Goal: Navigation & Orientation: Understand site structure

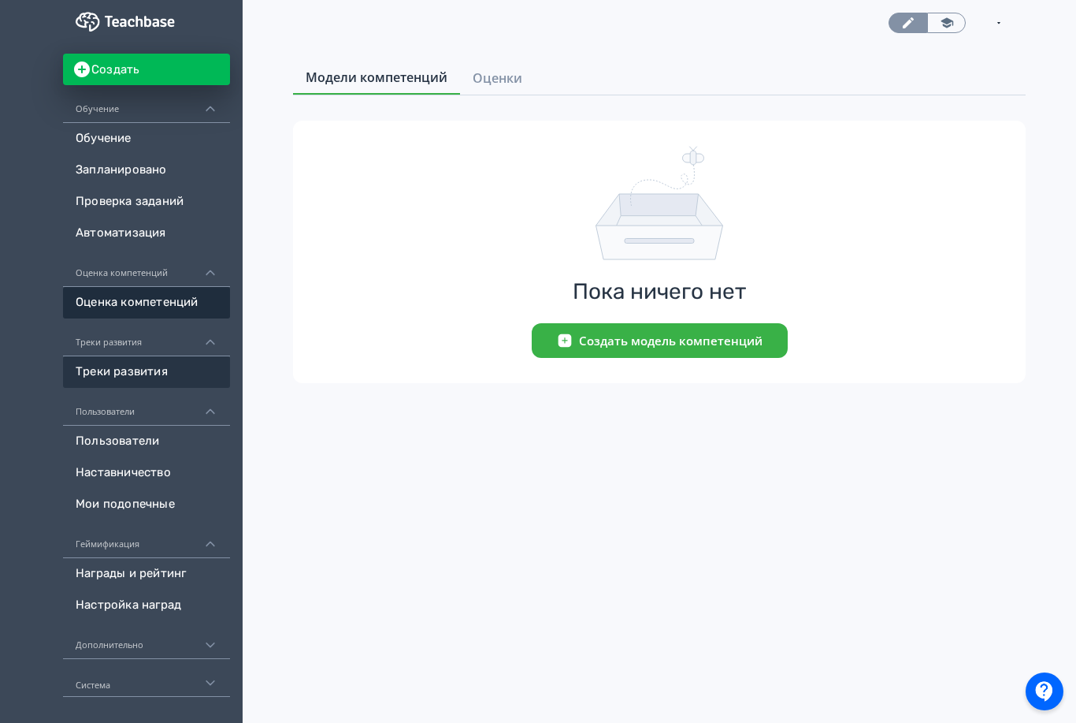
click at [132, 381] on link "Треки развития" at bounding box center [146, 372] width 167 height 32
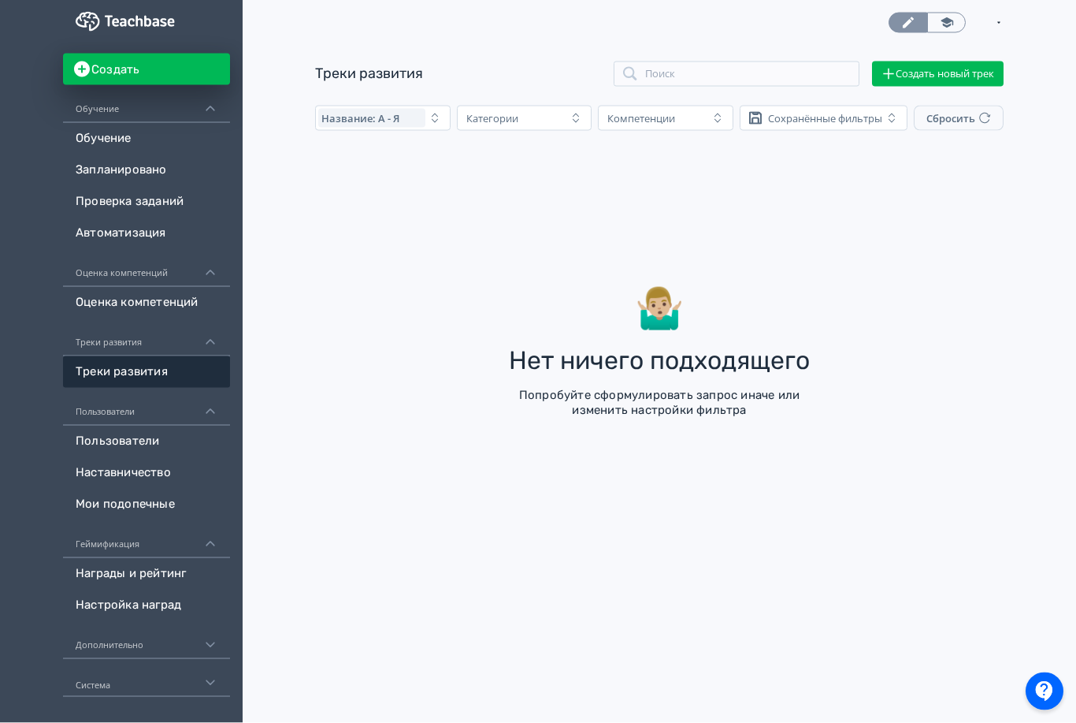
scroll to position [38, 0]
click at [975, 61] on button "Создать новый трек" at bounding box center [938, 73] width 132 height 25
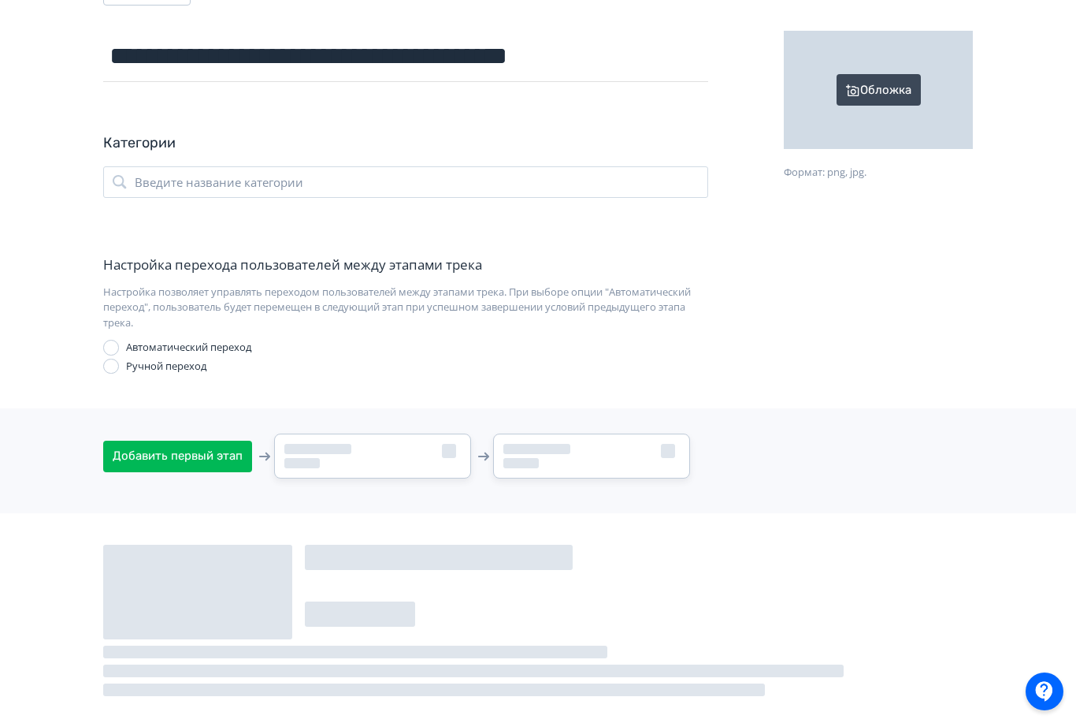
scroll to position [196, 0]
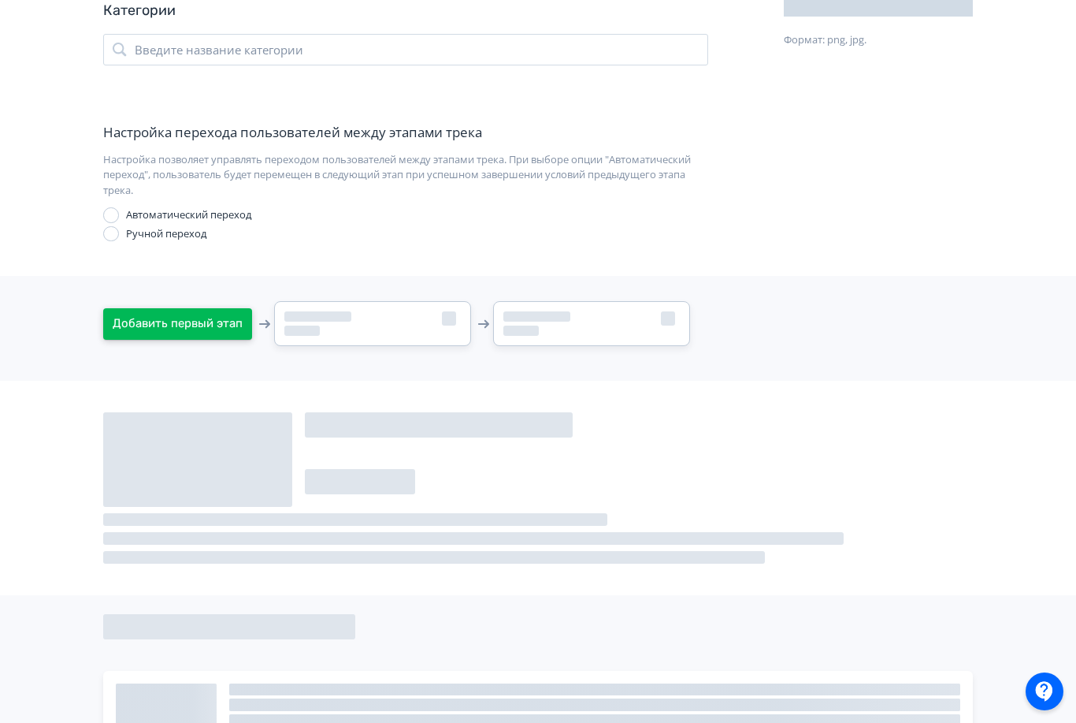
click at [162, 320] on button "Добавить первый этап" at bounding box center [177, 324] width 149 height 32
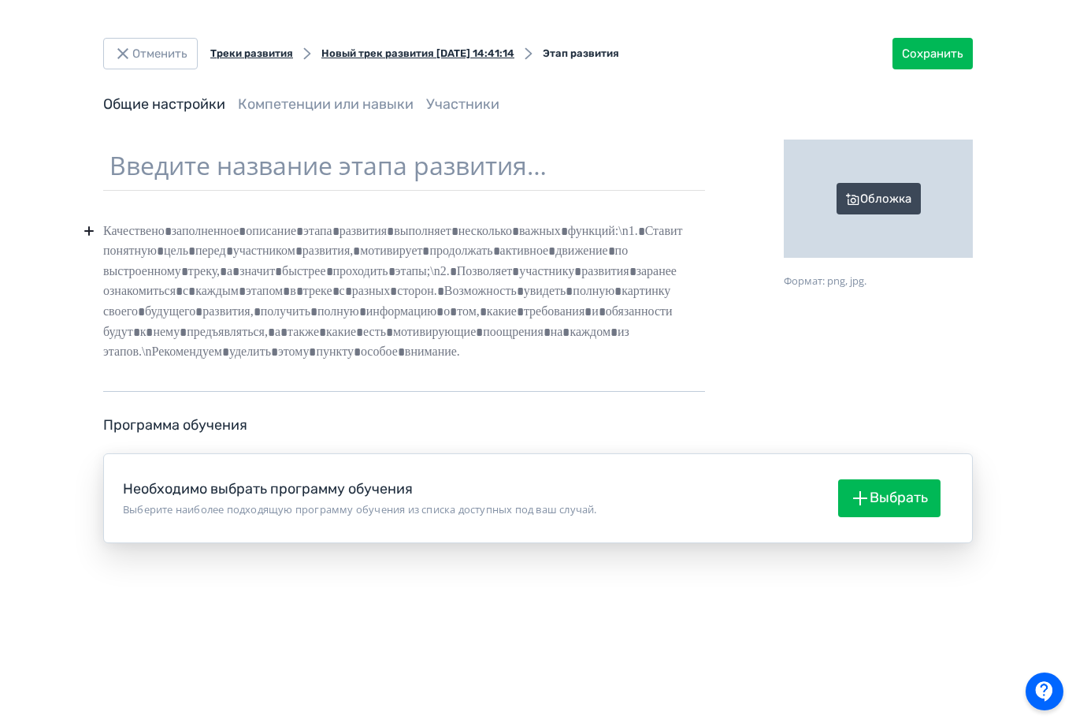
scroll to position [43, 0]
click at [152, 38] on button "Отменить" at bounding box center [150, 54] width 95 height 32
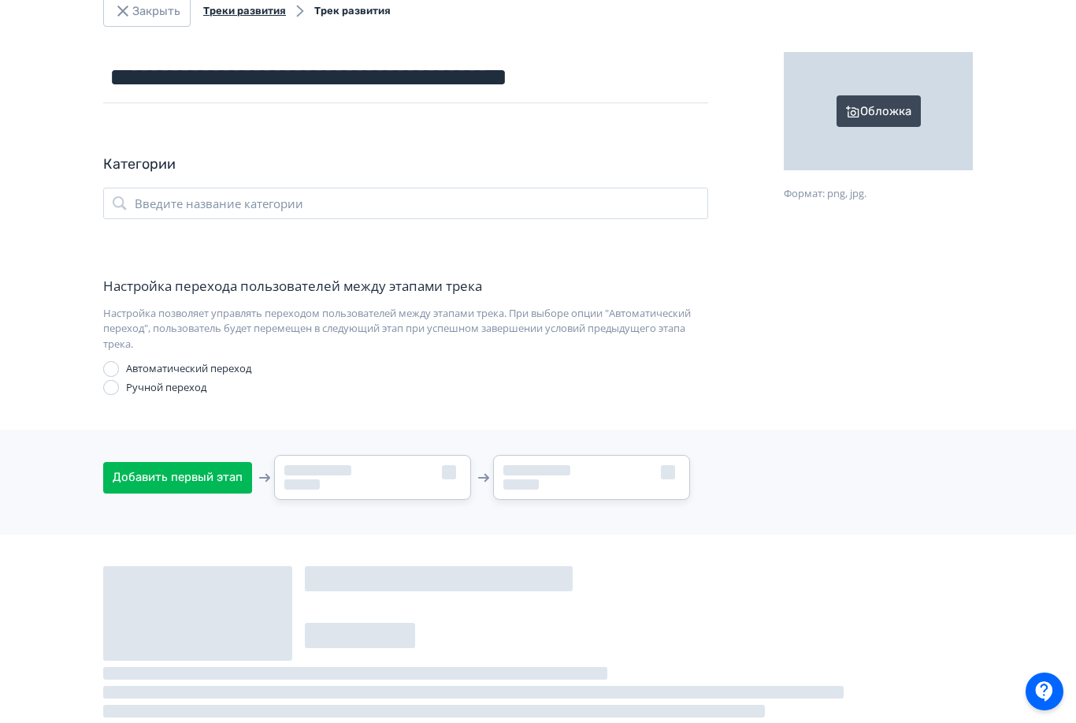
click at [128, 24] on button "Закрыть" at bounding box center [146, 11] width 87 height 32
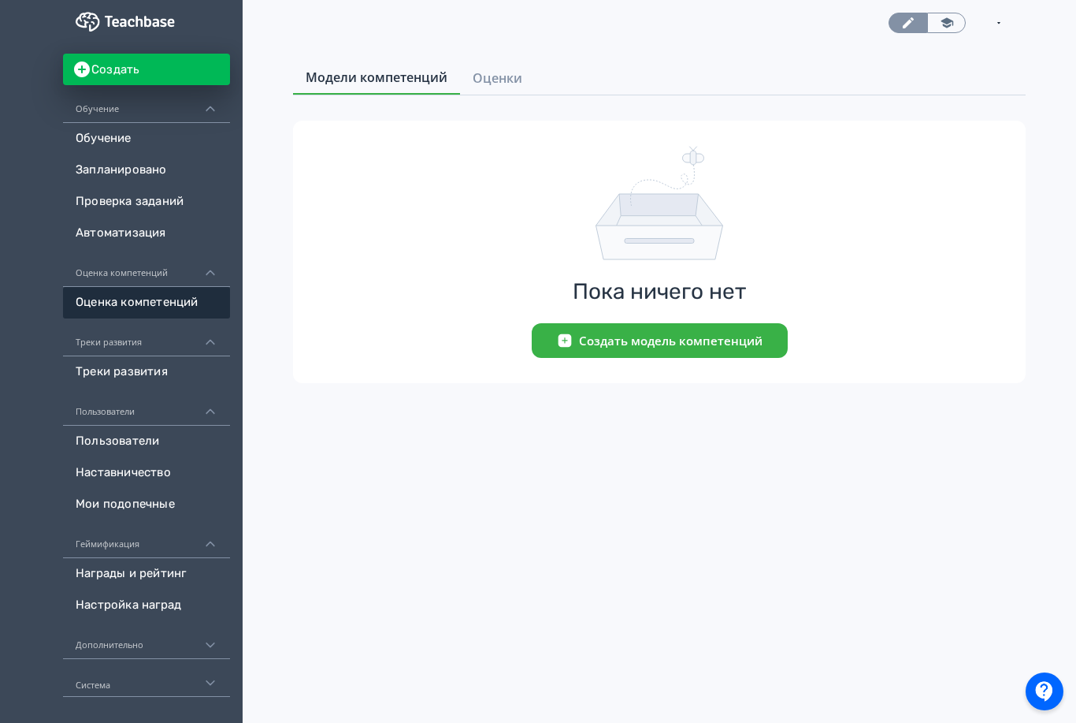
scroll to position [50, 0]
click at [146, 472] on link "Наставничество" at bounding box center [146, 473] width 167 height 32
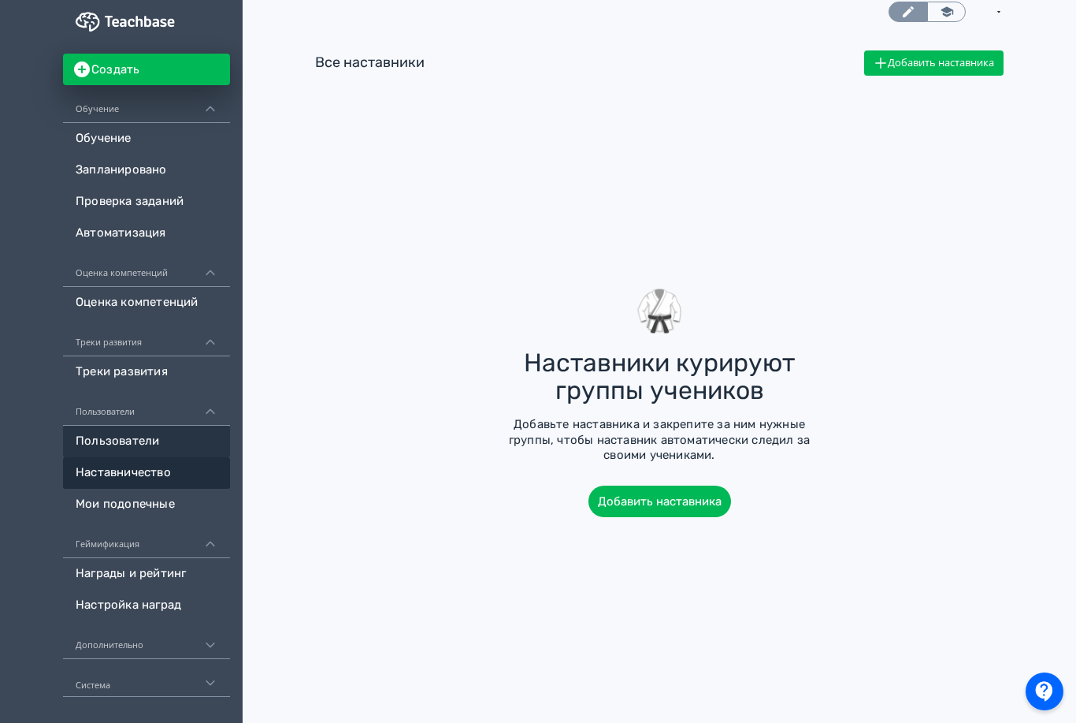
click at [165, 437] on link "Пользователи" at bounding box center [146, 441] width 167 height 32
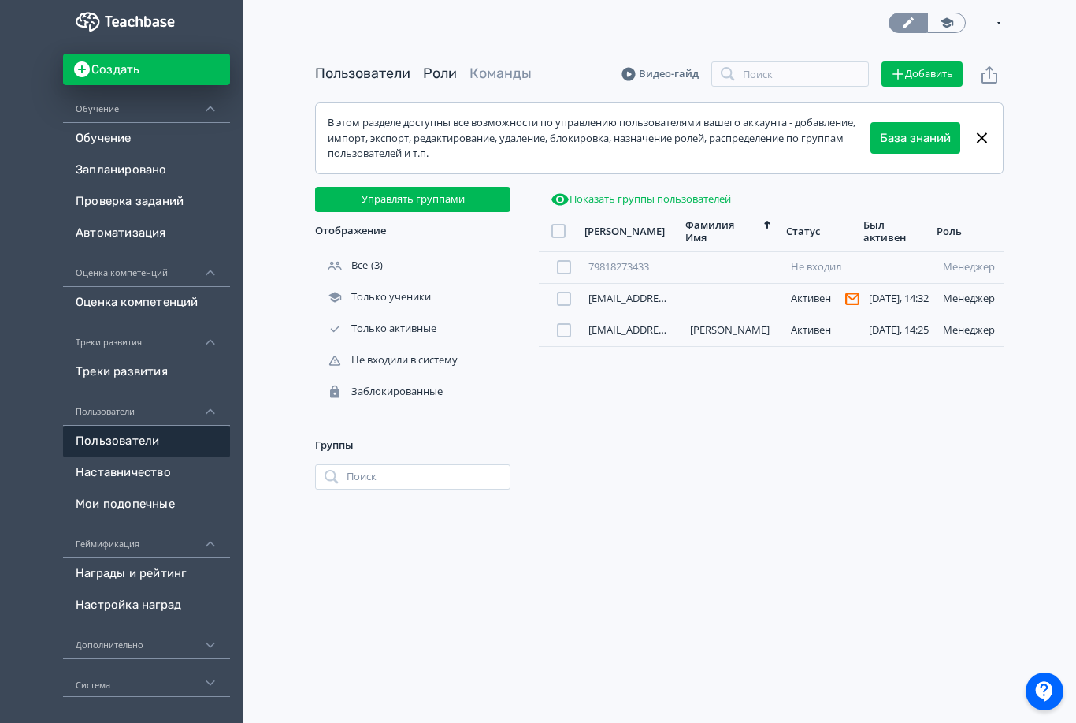
click at [434, 65] on link "Роли" at bounding box center [440, 73] width 34 height 17
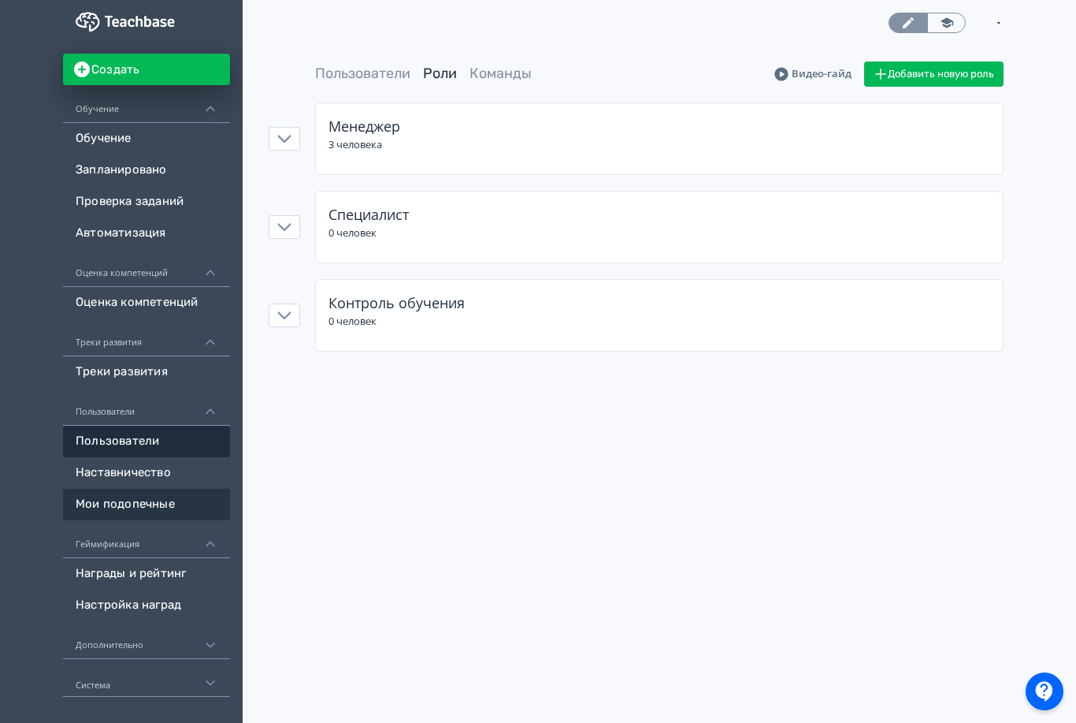
click at [117, 507] on link "Мои подопечные" at bounding box center [146, 505] width 167 height 32
